Goal: Task Accomplishment & Management: Manage account settings

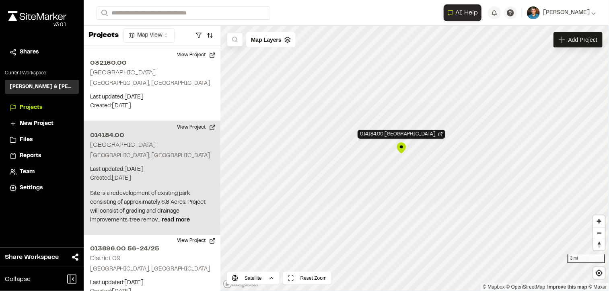
scroll to position [813, 0]
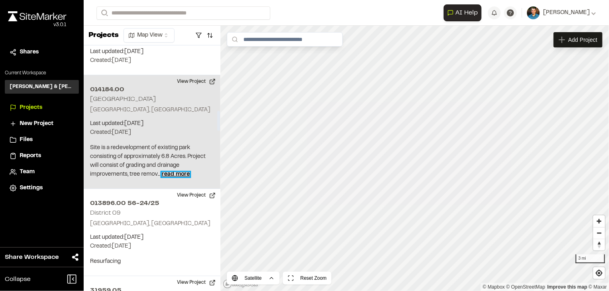
click at [179, 172] on span "read more" at bounding box center [176, 174] width 28 height 5
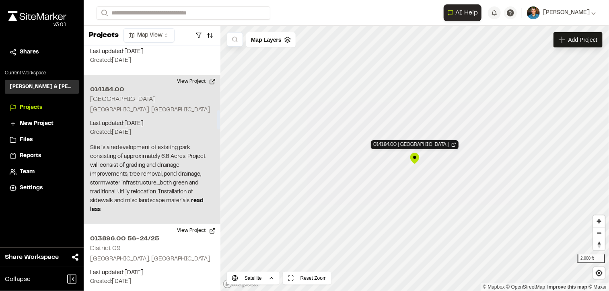
click at [122, 85] on h2 "014184.00" at bounding box center [152, 90] width 124 height 10
click at [195, 75] on button "View Project" at bounding box center [196, 81] width 48 height 13
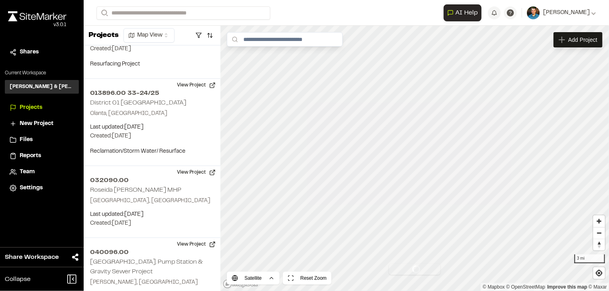
scroll to position [1281, 0]
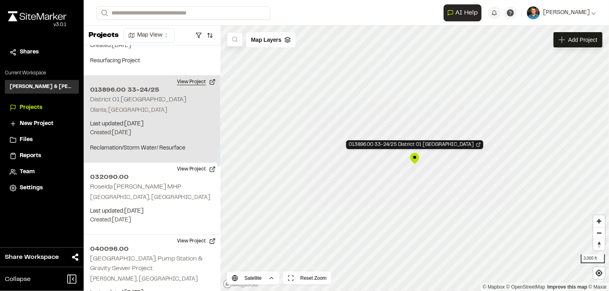
click at [200, 76] on button "View Project" at bounding box center [196, 82] width 48 height 13
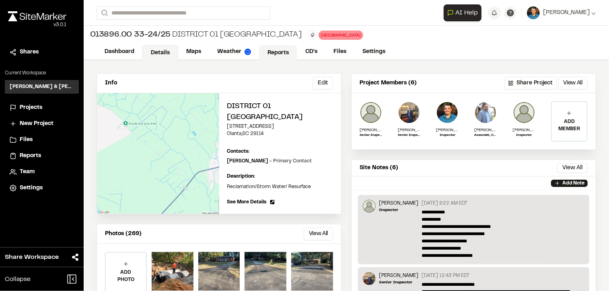
click at [283, 53] on link "Reports" at bounding box center [278, 52] width 38 height 15
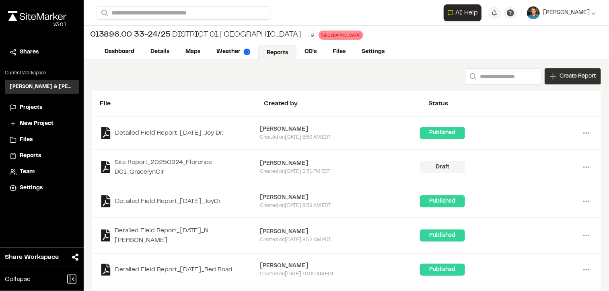
click at [567, 80] on span "Create Report" at bounding box center [578, 76] width 36 height 9
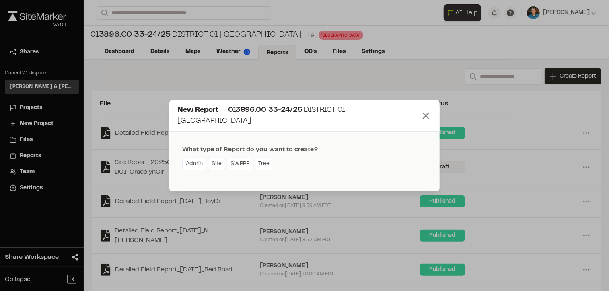
click at [429, 114] on icon at bounding box center [425, 115] width 11 height 11
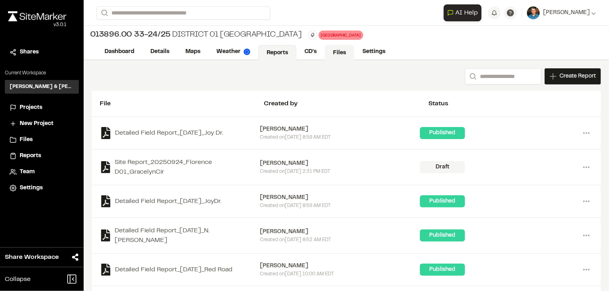
click at [344, 51] on link "Files" at bounding box center [340, 52] width 30 height 15
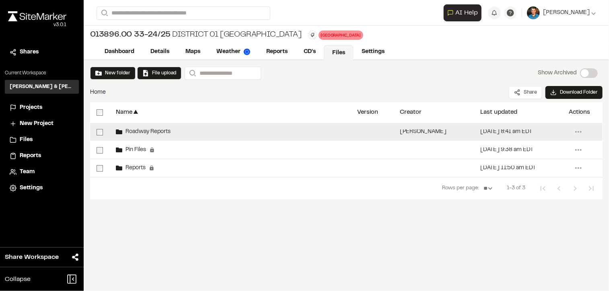
click at [177, 127] on div "Roadway Reports" at bounding box center [229, 132] width 241 height 18
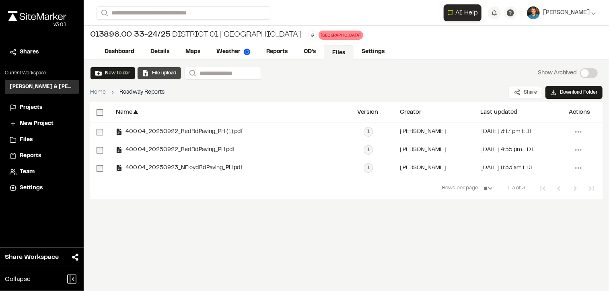
click at [158, 72] on button "File upload" at bounding box center [159, 73] width 34 height 7
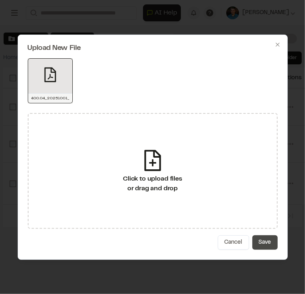
click at [261, 240] on button "Save" at bounding box center [265, 242] width 25 height 14
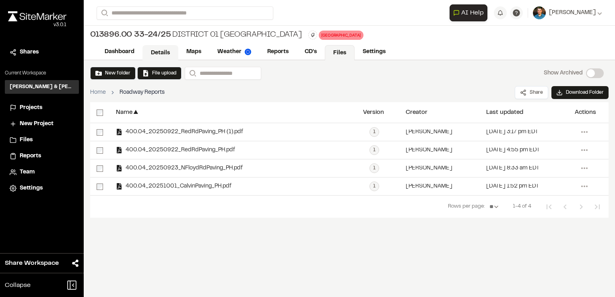
click at [153, 51] on link "Details" at bounding box center [160, 52] width 36 height 15
